Goal: Transaction & Acquisition: Purchase product/service

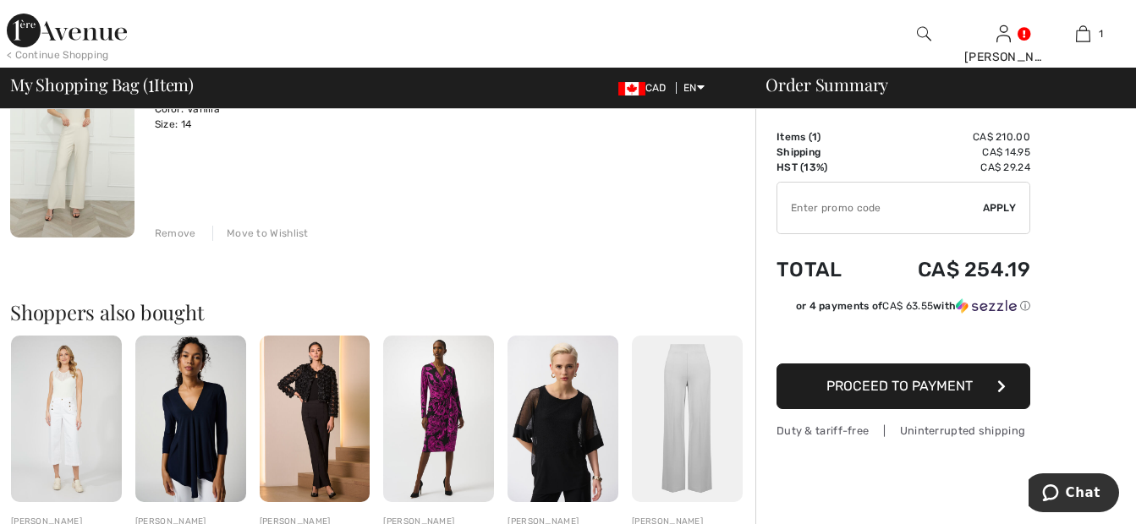
scroll to position [195, 0]
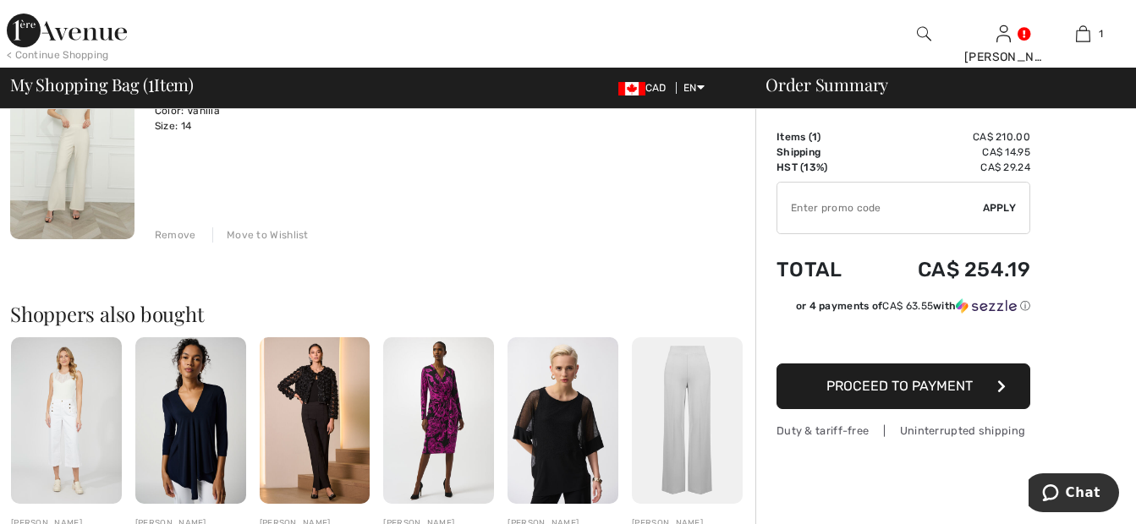
click at [965, 392] on span "Proceed to Payment" at bounding box center [899, 386] width 146 height 16
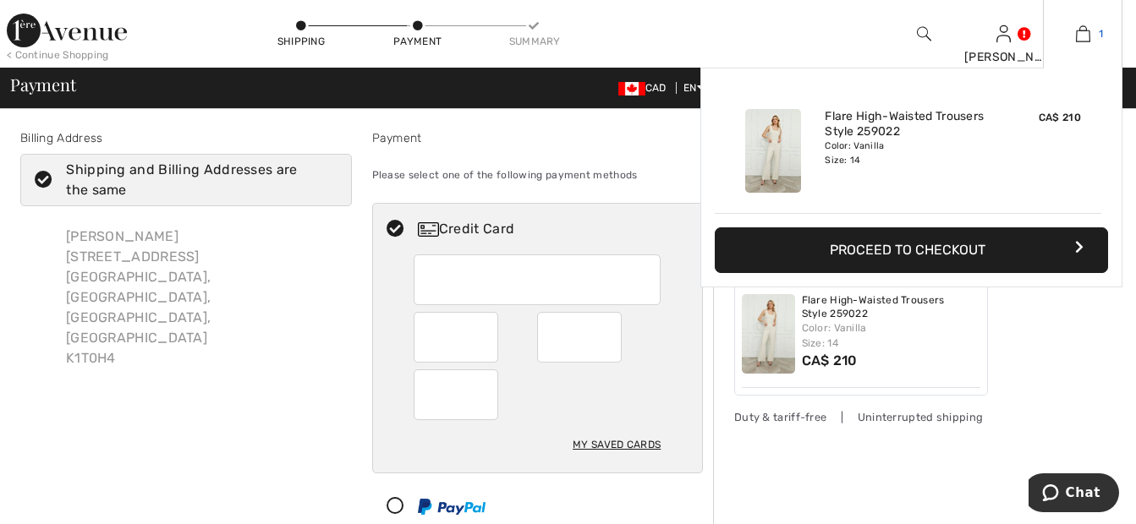
click at [1080, 34] on img at bounding box center [1083, 34] width 14 height 20
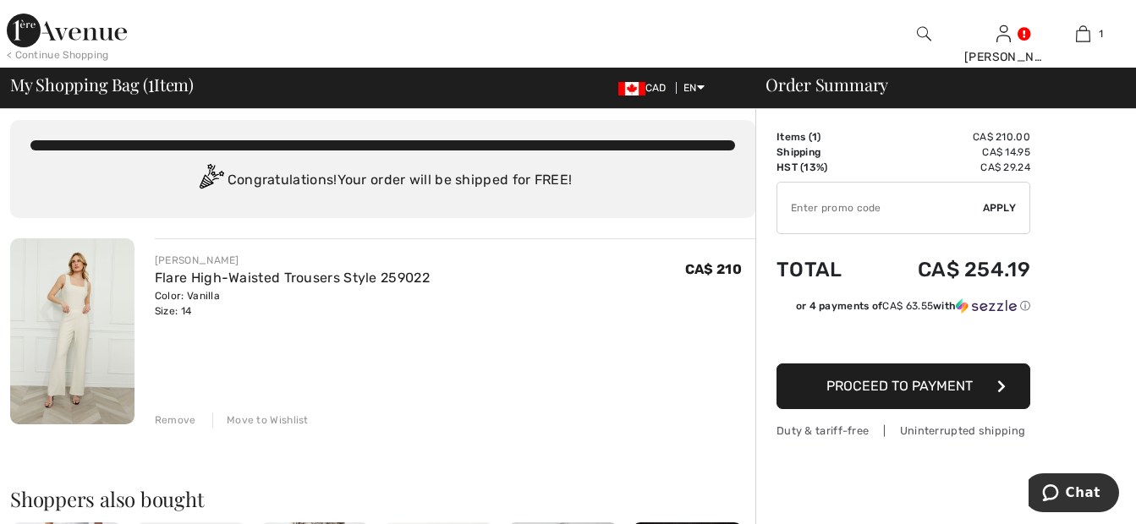
scroll to position [6, 0]
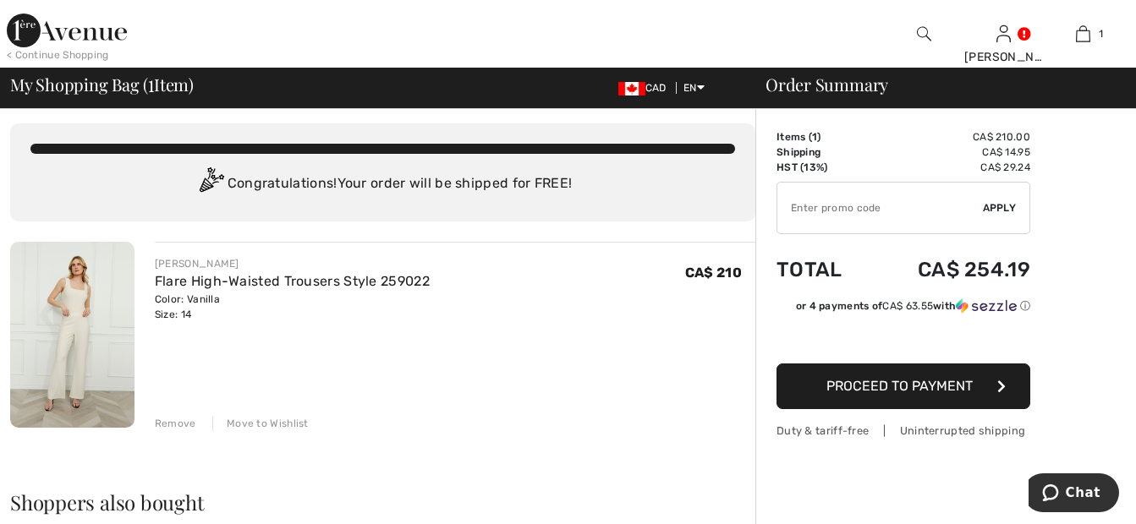
click at [168, 420] on div "Remove" at bounding box center [175, 423] width 41 height 15
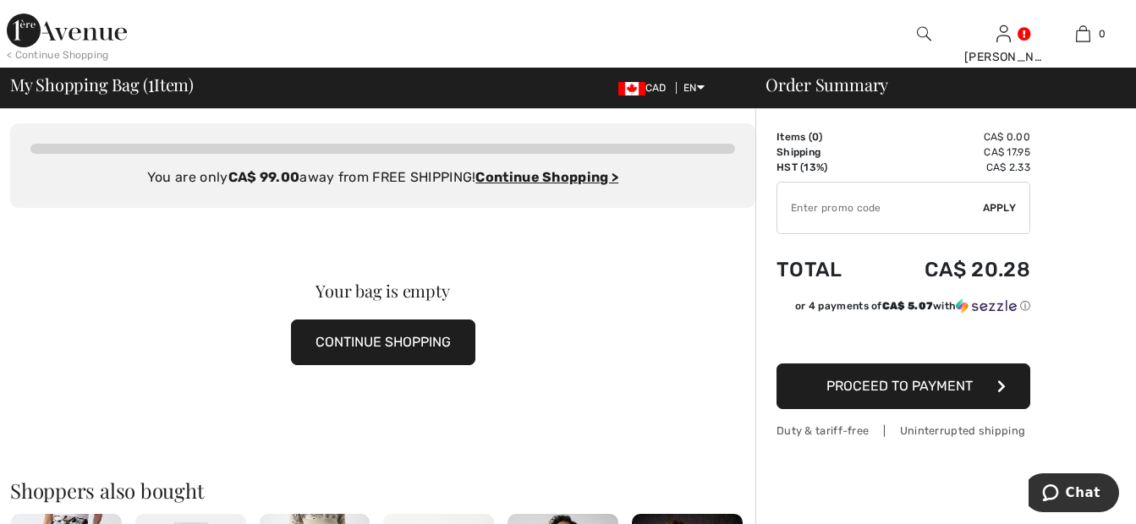
click at [70, 23] on img at bounding box center [67, 31] width 120 height 34
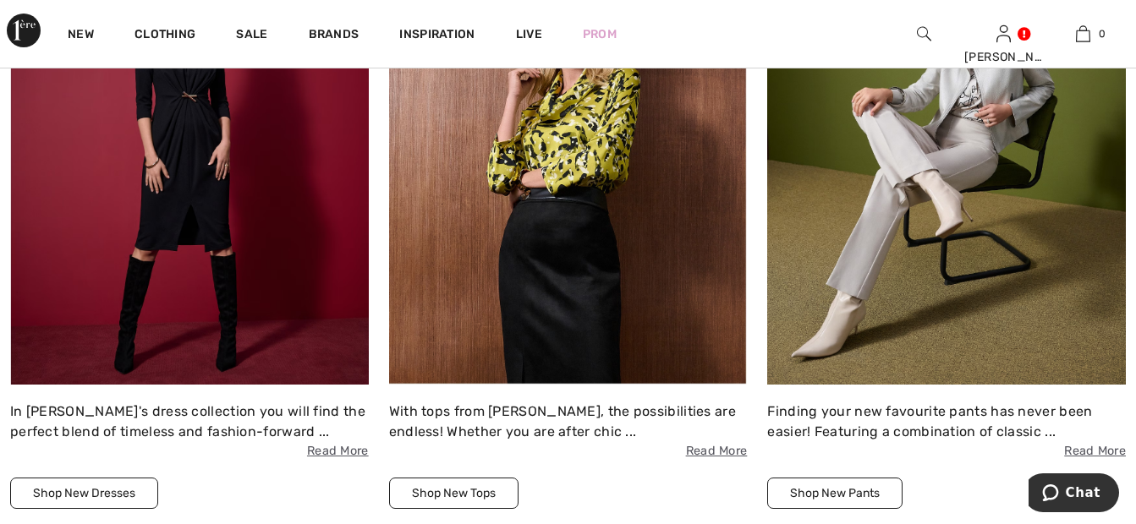
scroll to position [1562, 0]
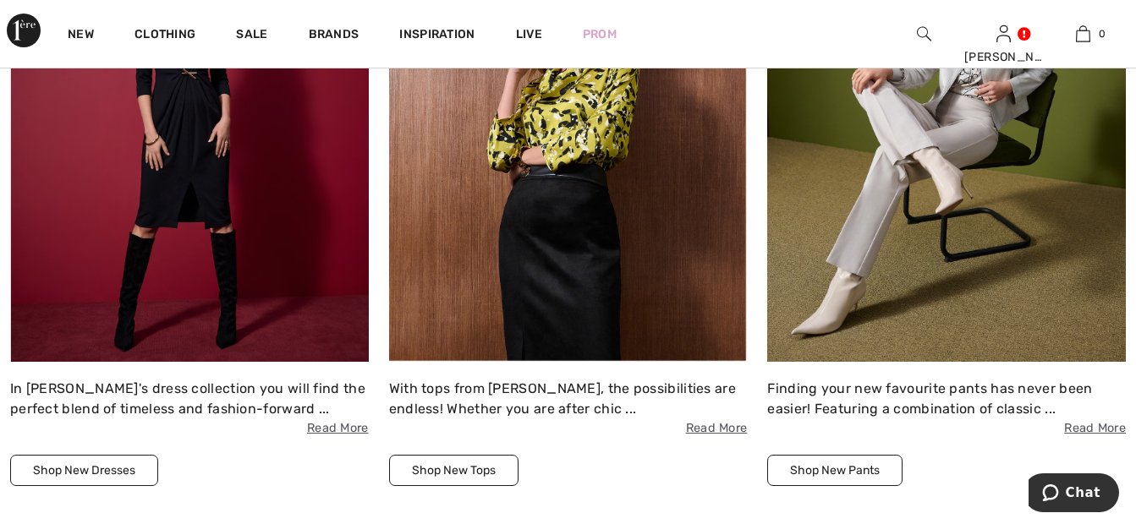
click at [964, 174] on img at bounding box center [946, 143] width 359 height 437
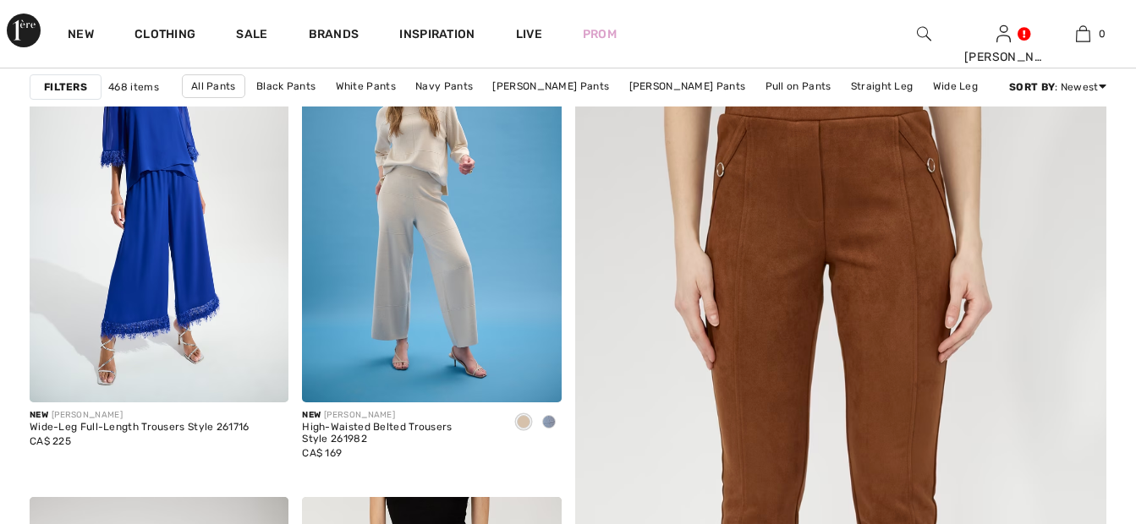
scroll to position [280, 0]
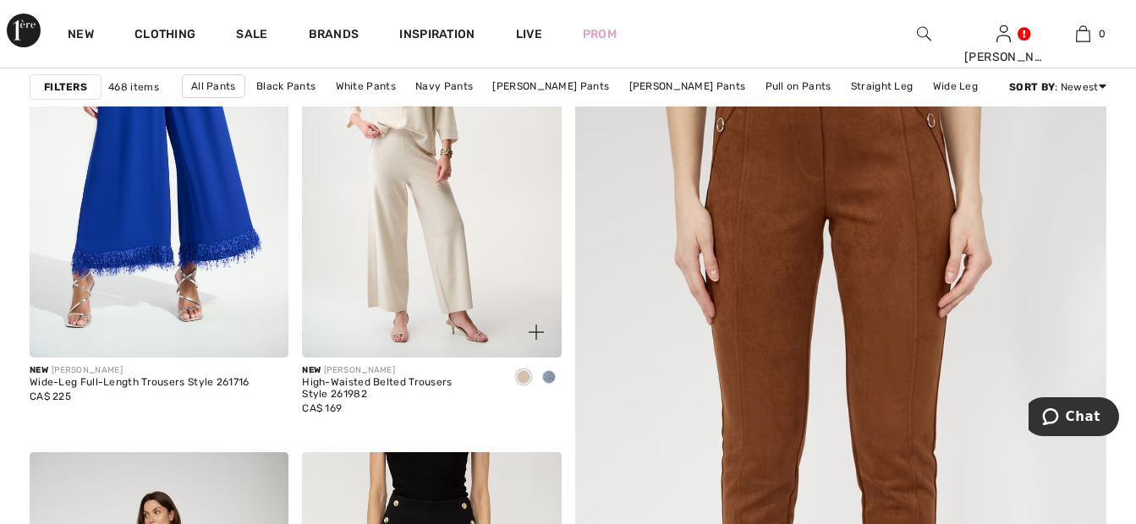
click at [356, 220] on img at bounding box center [431, 164] width 259 height 388
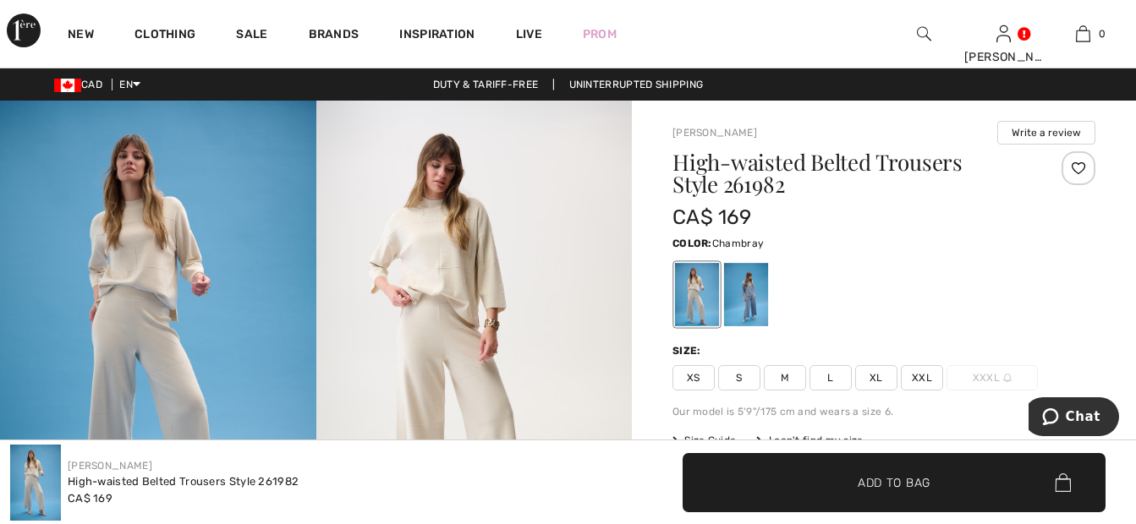
click at [730, 306] on div at bounding box center [746, 294] width 44 height 63
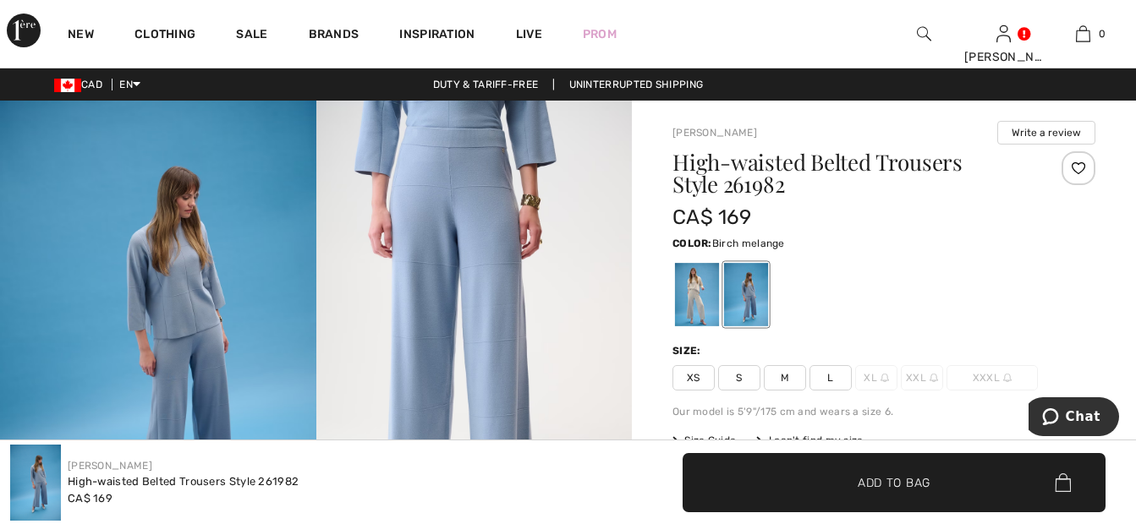
click at [694, 277] on div at bounding box center [697, 294] width 44 height 63
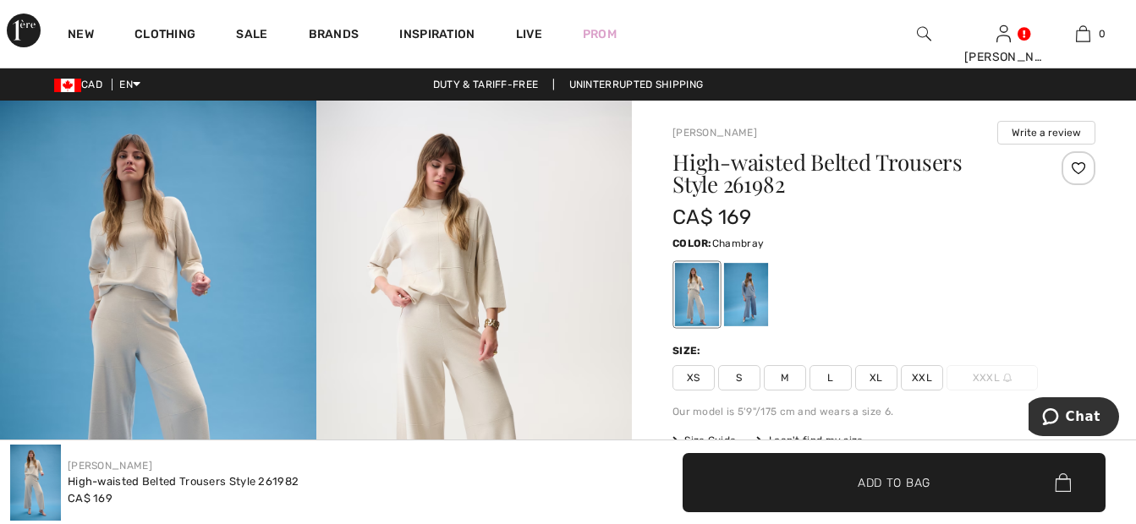
click at [749, 284] on div at bounding box center [746, 294] width 44 height 63
